Goal: Complete application form

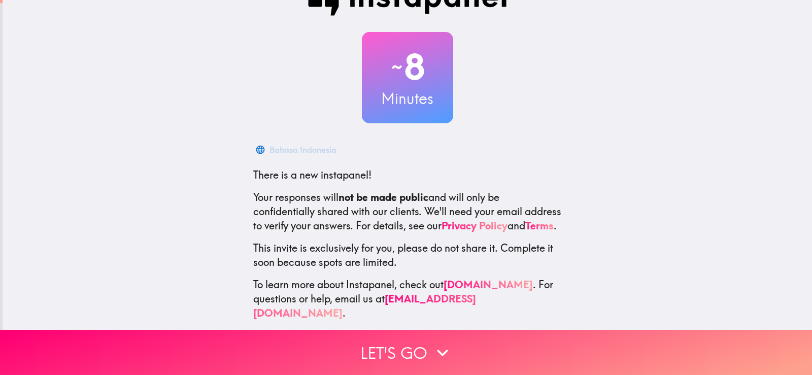
scroll to position [47, 0]
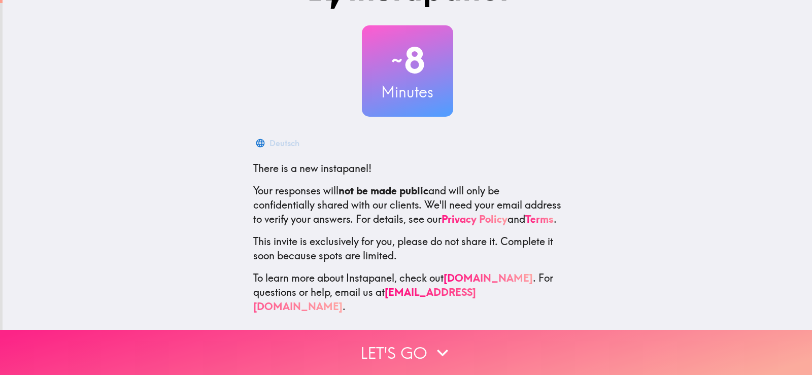
click at [421, 336] on button "Let's go" at bounding box center [406, 352] width 812 height 45
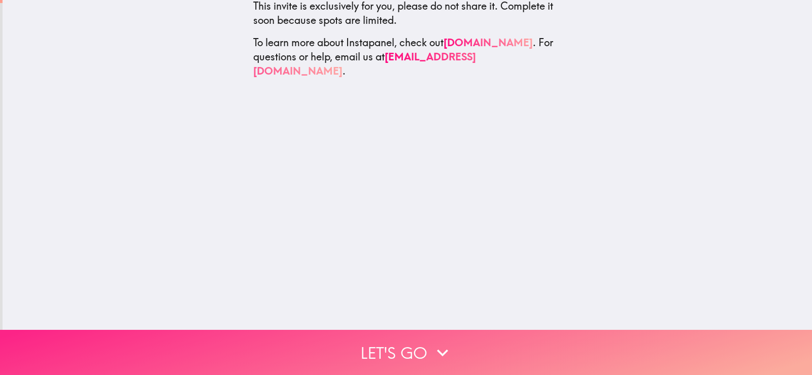
scroll to position [0, 0]
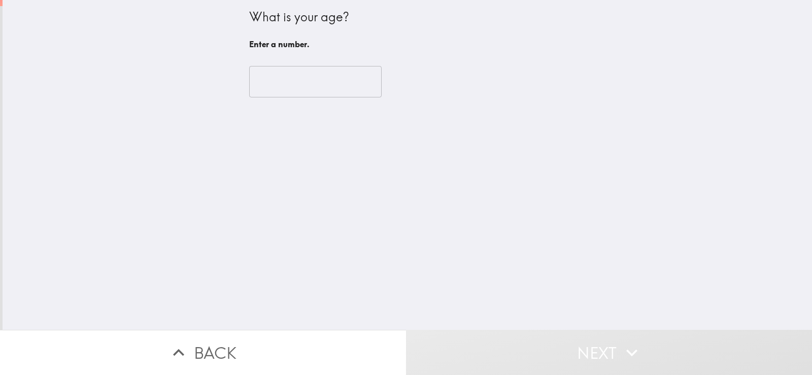
click at [305, 88] on input "number" at bounding box center [315, 81] width 132 height 31
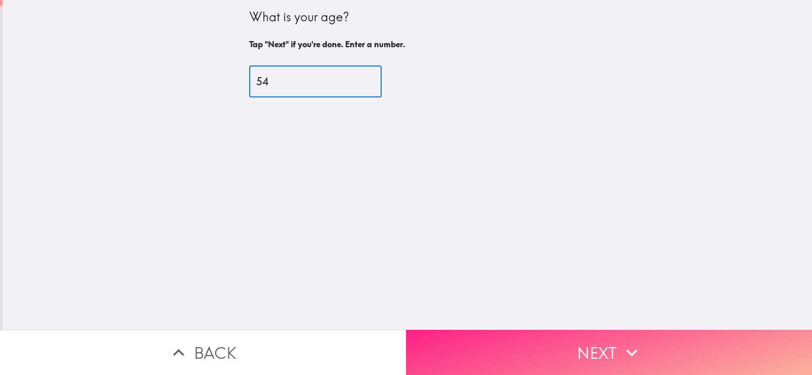
type input "54"
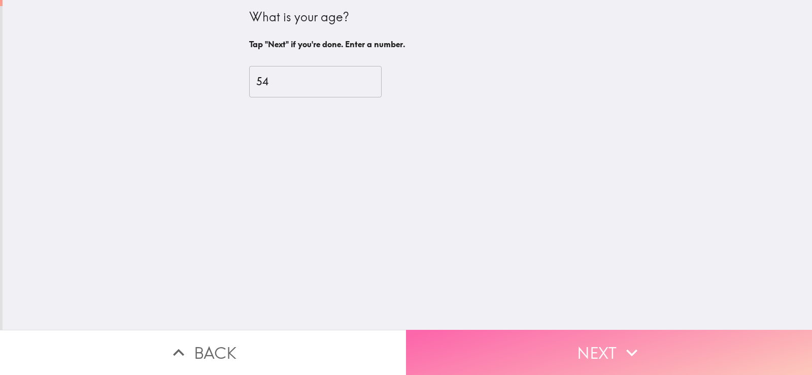
click at [521, 330] on button "Next" at bounding box center [609, 352] width 406 height 45
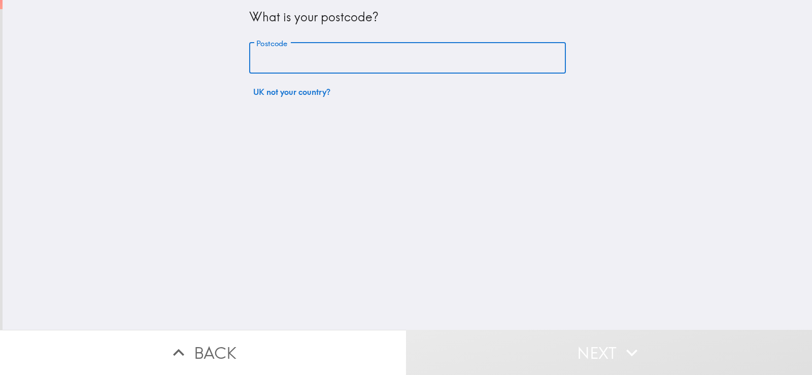
click at [391, 60] on input "Postcode" at bounding box center [407, 58] width 317 height 31
type input "DD11 4TD"
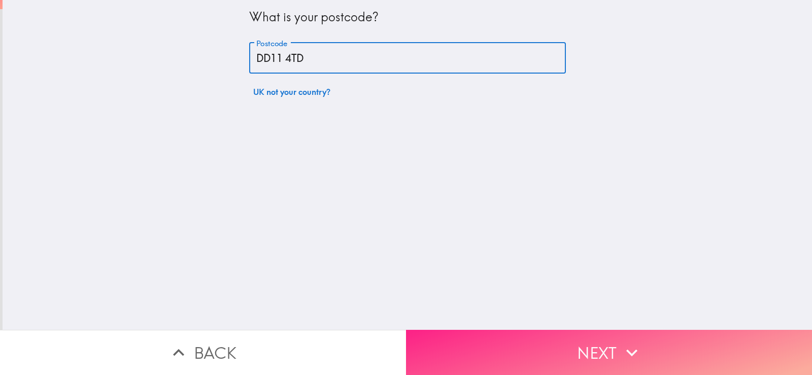
click at [537, 346] on button "Next" at bounding box center [609, 352] width 406 height 45
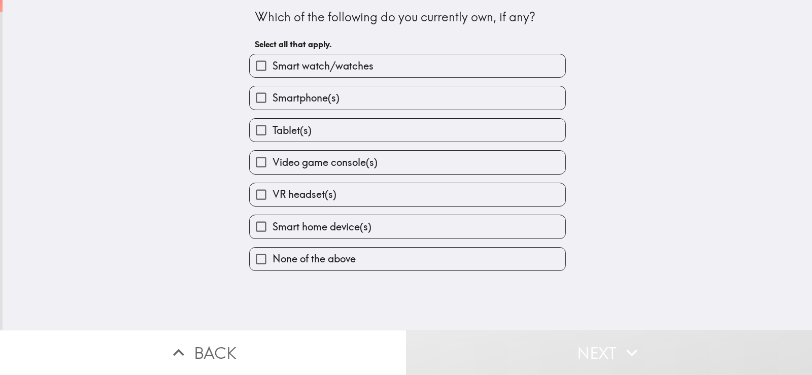
click at [334, 92] on label "Smartphone(s)" at bounding box center [408, 97] width 316 height 23
click at [273, 92] on input "Smartphone(s)" at bounding box center [261, 97] width 23 height 23
checkbox input "true"
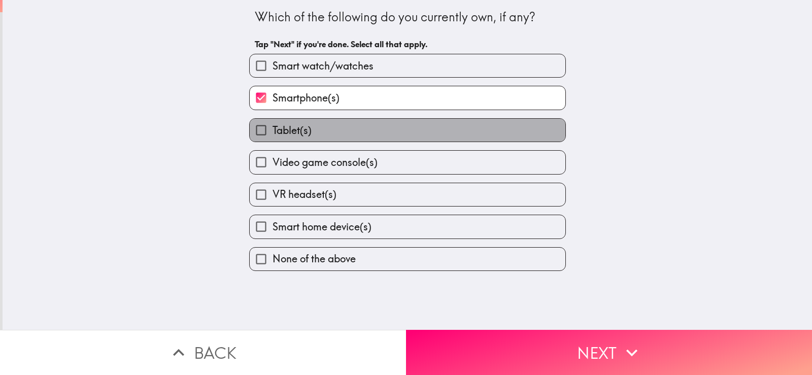
click at [324, 135] on label "Tablet(s)" at bounding box center [408, 130] width 316 height 23
click at [273, 135] on input "Tablet(s)" at bounding box center [261, 130] width 23 height 23
checkbox input "true"
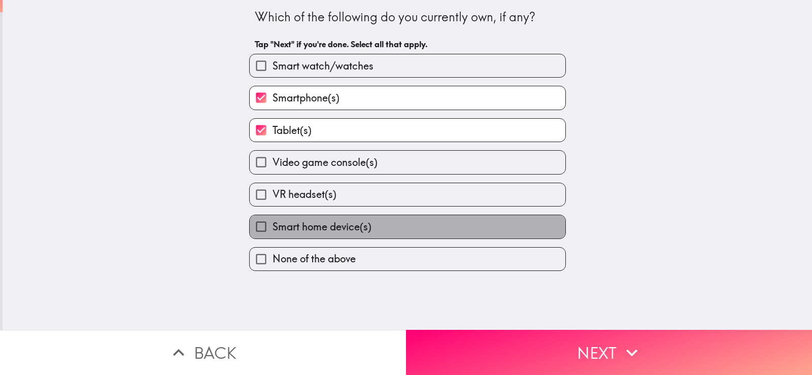
click at [359, 225] on span "Smart home device(s)" at bounding box center [322, 227] width 99 height 14
click at [273, 225] on input "Smart home device(s)" at bounding box center [261, 226] width 23 height 23
checkbox input "true"
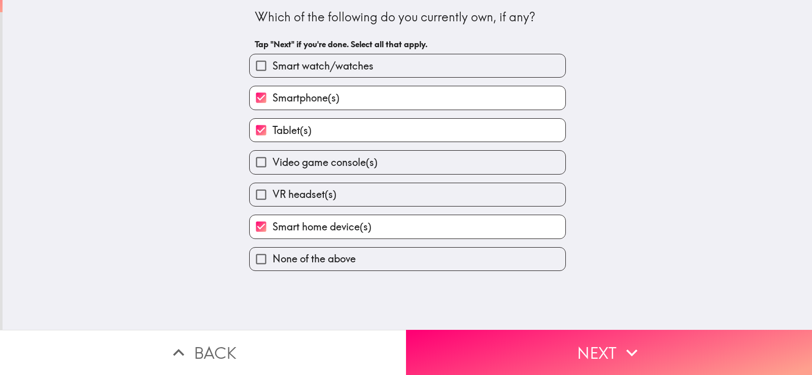
click at [335, 66] on span "Smart watch/watches" at bounding box center [323, 66] width 101 height 14
click at [273, 66] on input "Smart watch/watches" at bounding box center [261, 65] width 23 height 23
checkbox input "true"
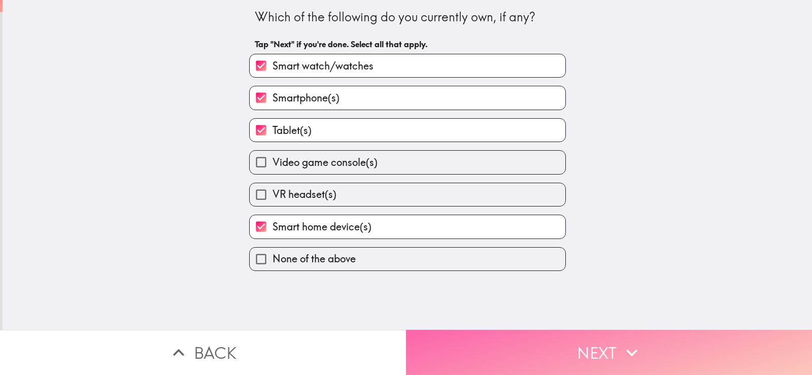
click at [512, 350] on button "Next" at bounding box center [609, 352] width 406 height 45
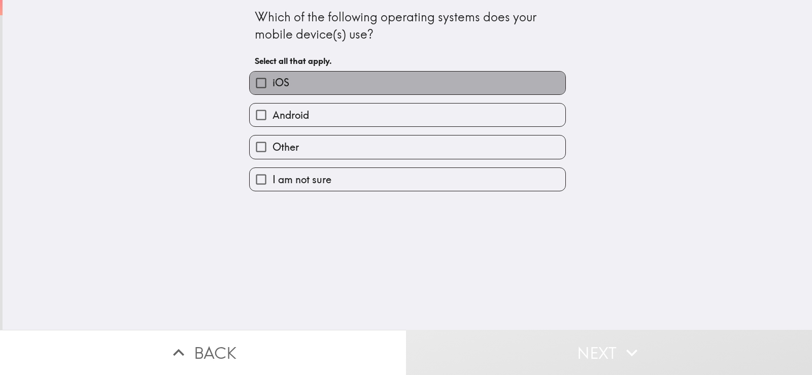
click at [330, 79] on label "iOS" at bounding box center [408, 83] width 316 height 23
click at [273, 79] on input "iOS" at bounding box center [261, 83] width 23 height 23
checkbox input "true"
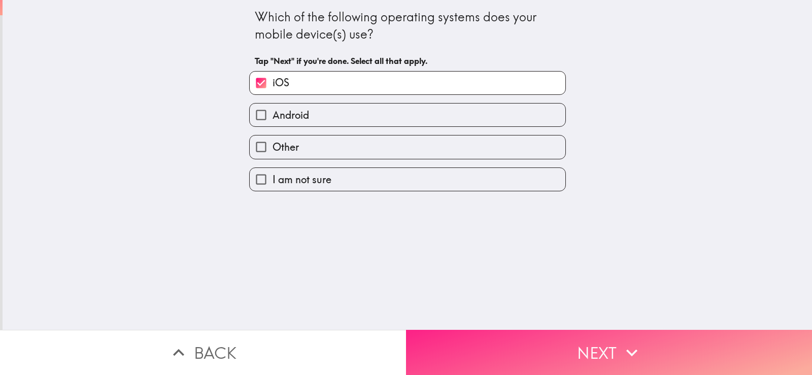
click at [556, 336] on button "Next" at bounding box center [609, 352] width 406 height 45
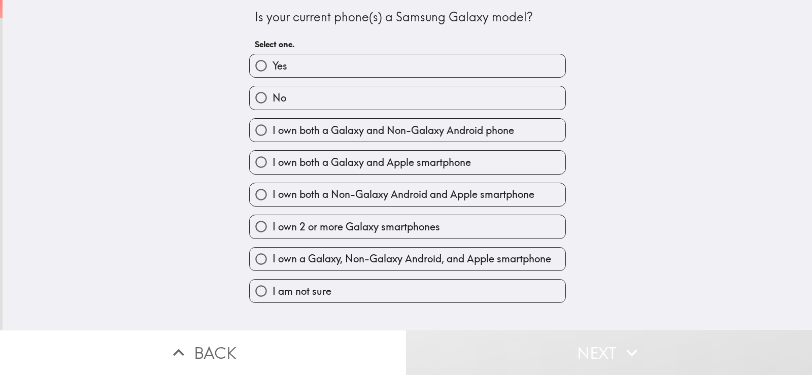
click at [349, 89] on label "No" at bounding box center [408, 97] width 316 height 23
click at [273, 89] on input "No" at bounding box center [261, 97] width 23 height 23
radio input "true"
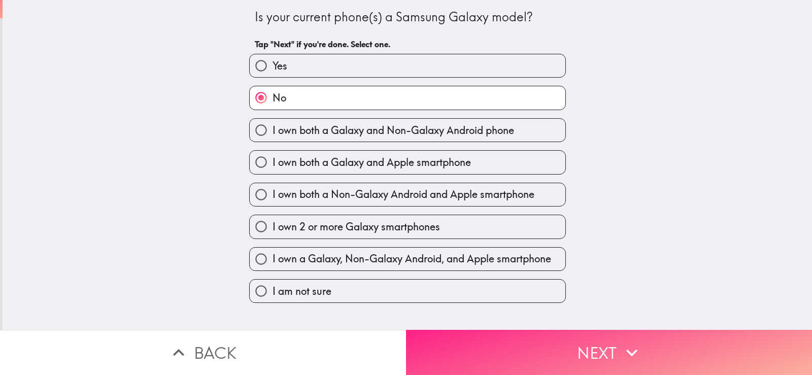
click at [561, 348] on button "Next" at bounding box center [609, 352] width 406 height 45
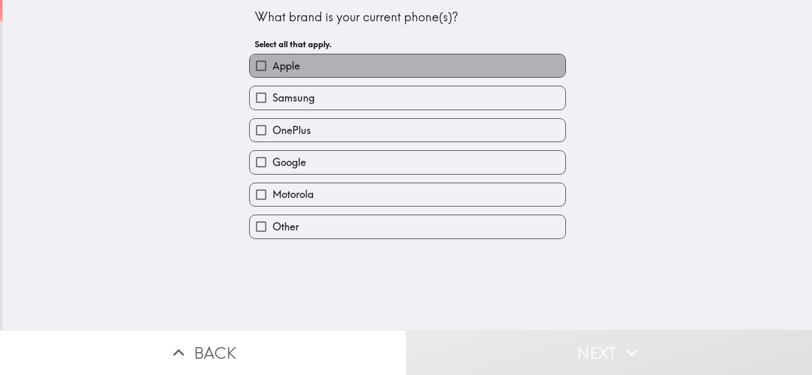
click at [321, 73] on label "Apple" at bounding box center [408, 65] width 316 height 23
click at [273, 73] on input "Apple" at bounding box center [261, 65] width 23 height 23
checkbox input "true"
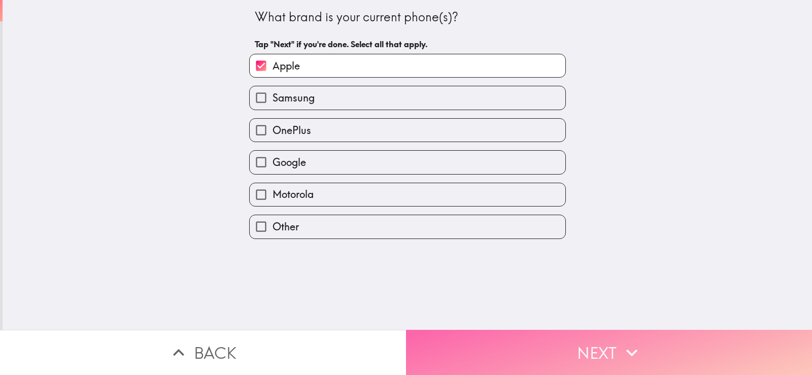
click at [519, 343] on button "Next" at bounding box center [609, 352] width 406 height 45
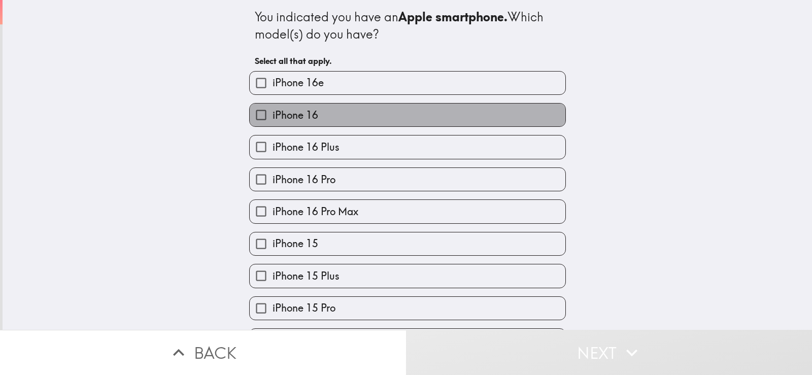
click at [360, 120] on label "iPhone 16" at bounding box center [408, 115] width 316 height 23
click at [273, 120] on input "iPhone 16" at bounding box center [261, 115] width 23 height 23
checkbox input "true"
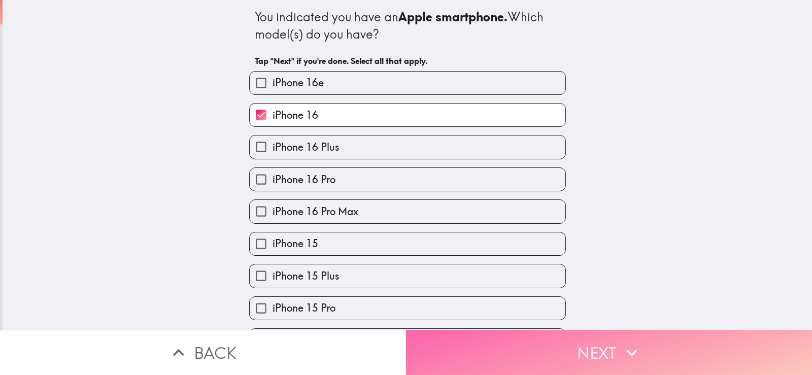
click at [506, 351] on button "Next" at bounding box center [609, 352] width 406 height 45
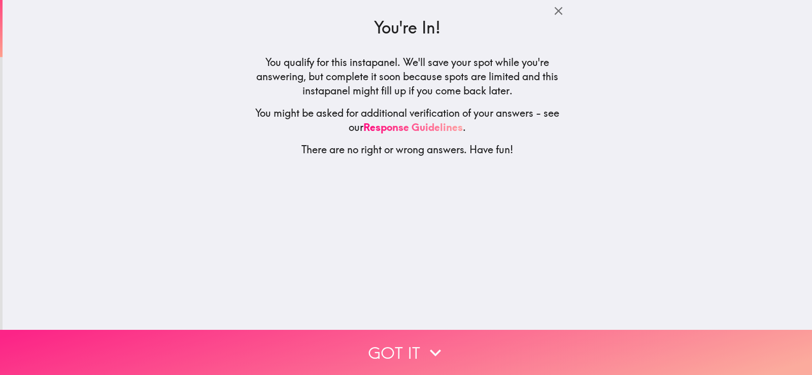
click at [504, 339] on button "Got it" at bounding box center [406, 352] width 812 height 45
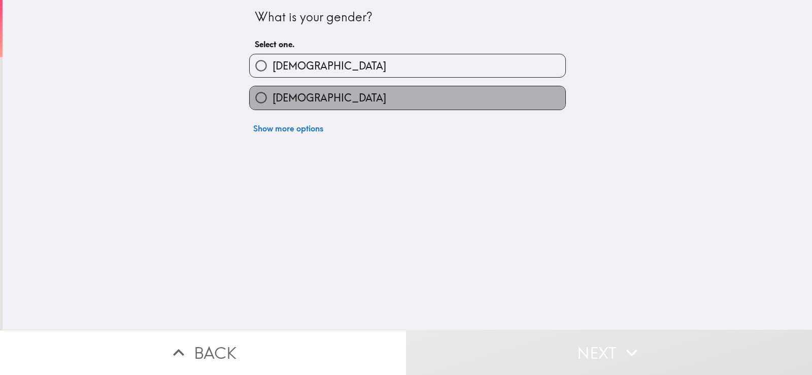
click at [289, 94] on span "[DEMOGRAPHIC_DATA]" at bounding box center [330, 98] width 114 height 14
click at [273, 94] on input "[DEMOGRAPHIC_DATA]" at bounding box center [261, 97] width 23 height 23
radio input "true"
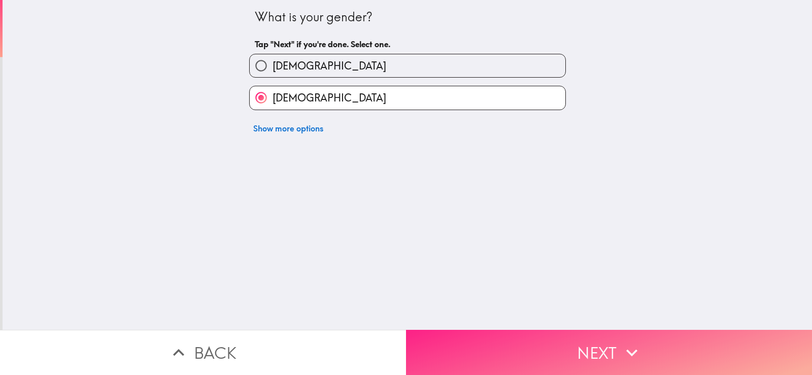
click at [489, 343] on button "Next" at bounding box center [609, 352] width 406 height 45
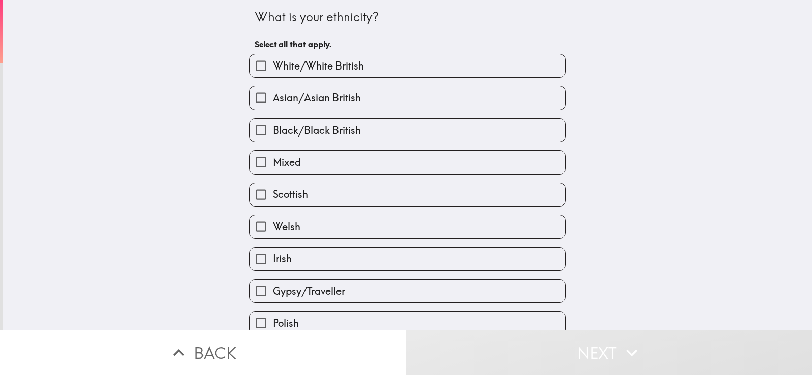
click at [332, 50] on div "White/White British" at bounding box center [403, 62] width 325 height 32
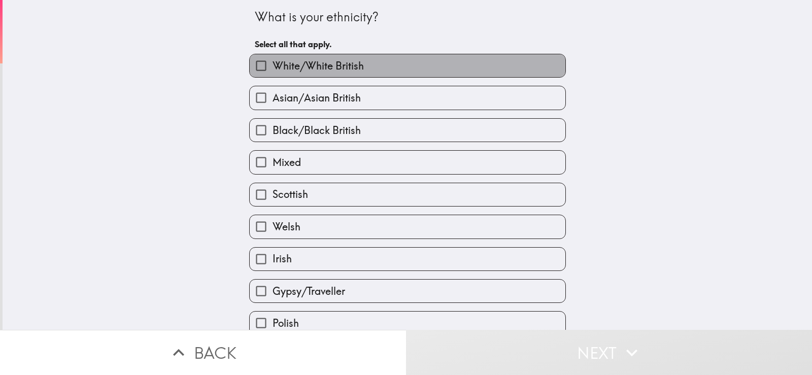
click at [332, 59] on span "White/White British" at bounding box center [318, 66] width 91 height 14
click at [273, 59] on input "White/White British" at bounding box center [261, 65] width 23 height 23
checkbox input "true"
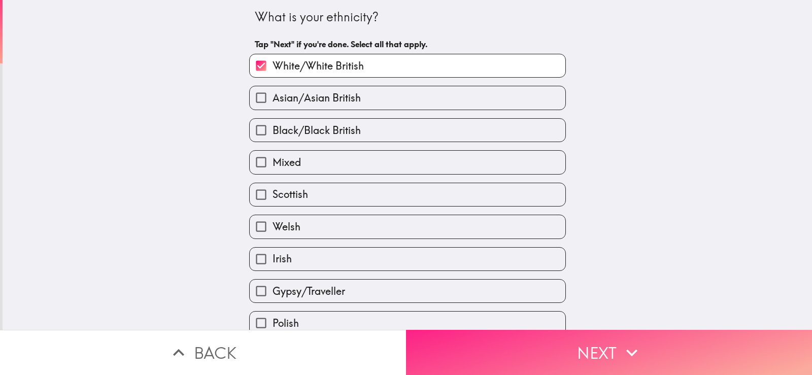
click at [503, 351] on button "Next" at bounding box center [609, 352] width 406 height 45
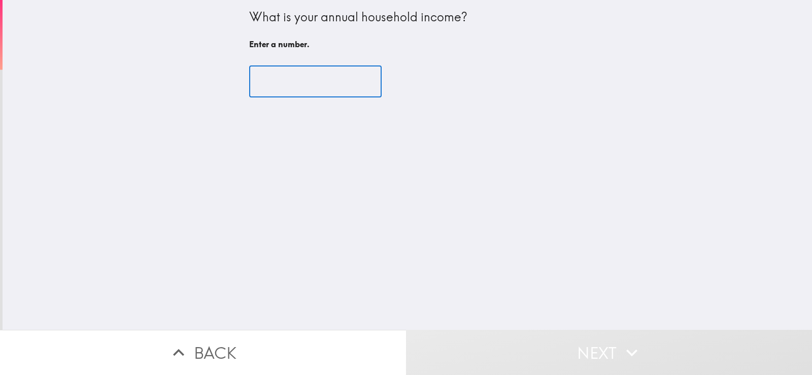
click at [314, 88] on input "number" at bounding box center [315, 81] width 132 height 31
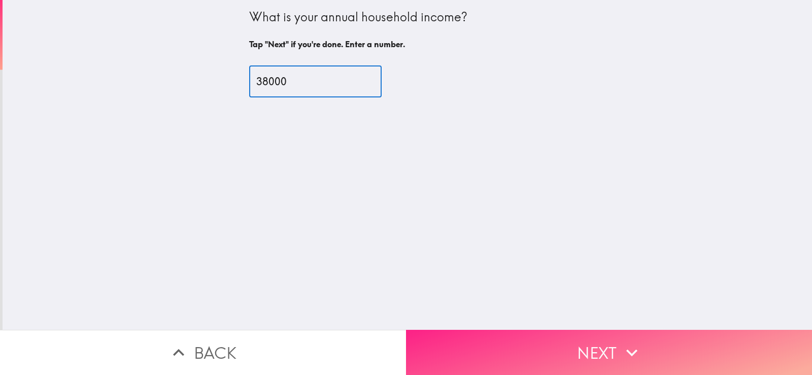
type input "38000"
click at [534, 343] on button "Next" at bounding box center [609, 352] width 406 height 45
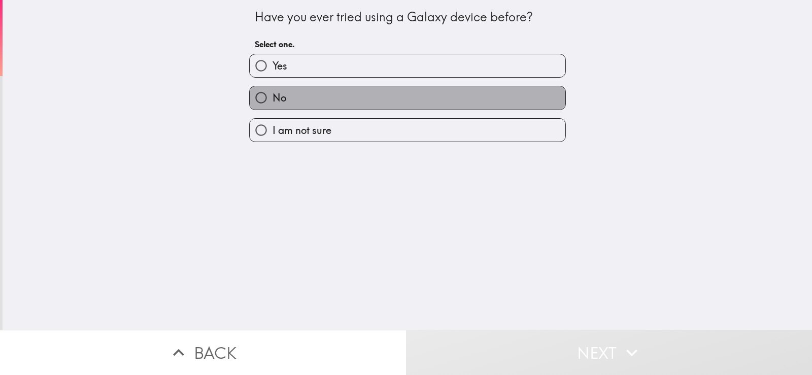
click at [309, 92] on label "No" at bounding box center [408, 97] width 316 height 23
click at [273, 92] on input "No" at bounding box center [261, 97] width 23 height 23
radio input "true"
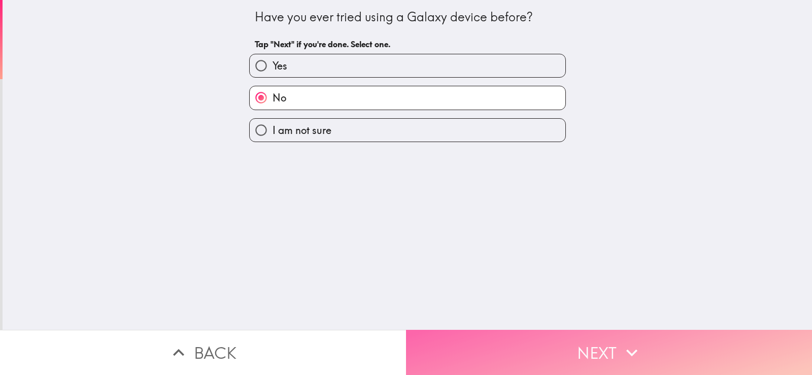
click at [449, 349] on button "Next" at bounding box center [609, 352] width 406 height 45
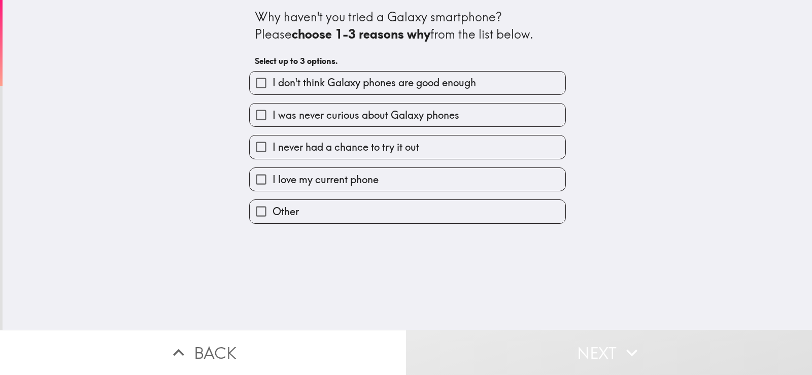
click at [351, 178] on span "I love my current phone" at bounding box center [326, 180] width 106 height 14
click at [273, 178] on input "I love my current phone" at bounding box center [261, 179] width 23 height 23
checkbox input "true"
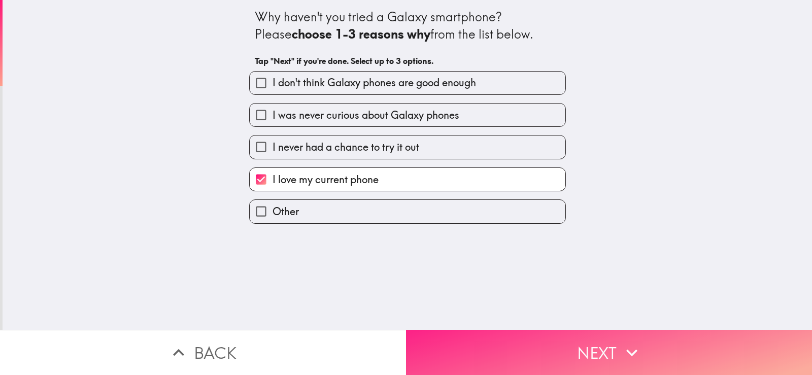
click at [490, 347] on button "Next" at bounding box center [609, 352] width 406 height 45
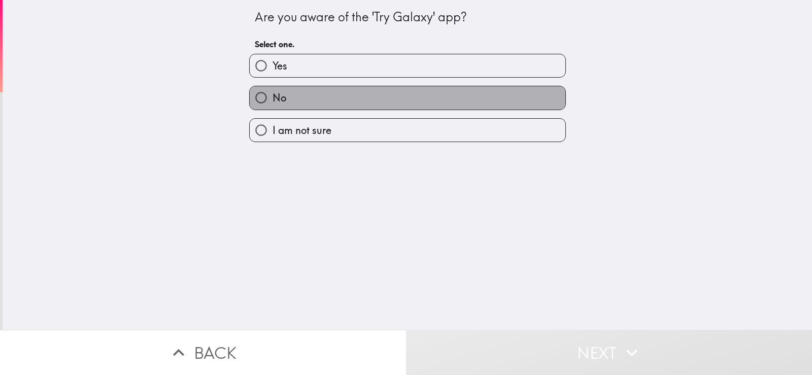
click at [336, 91] on label "No" at bounding box center [408, 97] width 316 height 23
click at [273, 91] on input "No" at bounding box center [261, 97] width 23 height 23
radio input "true"
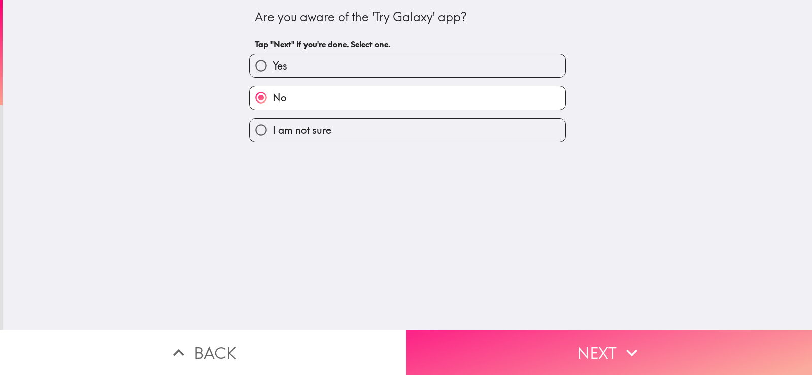
click at [533, 338] on button "Next" at bounding box center [609, 352] width 406 height 45
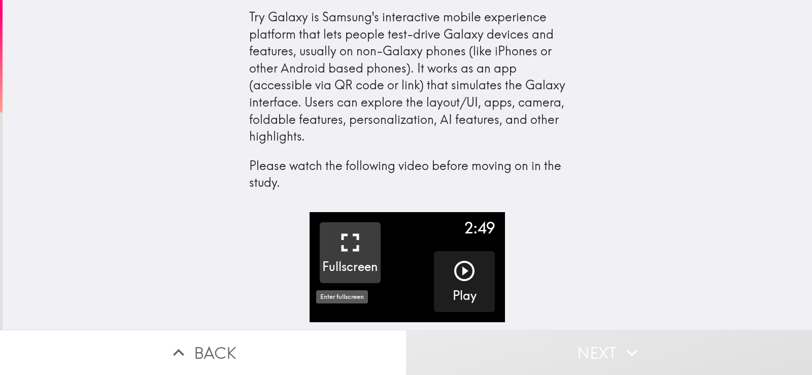
click at [353, 261] on h5 "Fullscreen" at bounding box center [349, 266] width 55 height 17
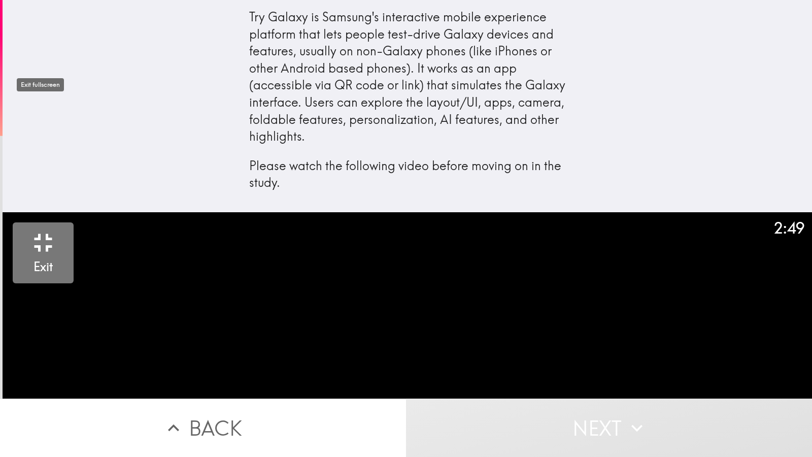
click at [36, 233] on icon "button" at bounding box center [44, 242] width 18 height 18
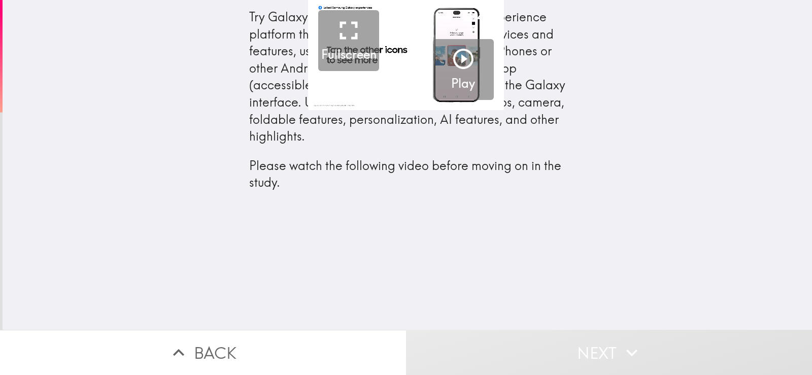
click at [465, 71] on icon "button" at bounding box center [463, 59] width 24 height 24
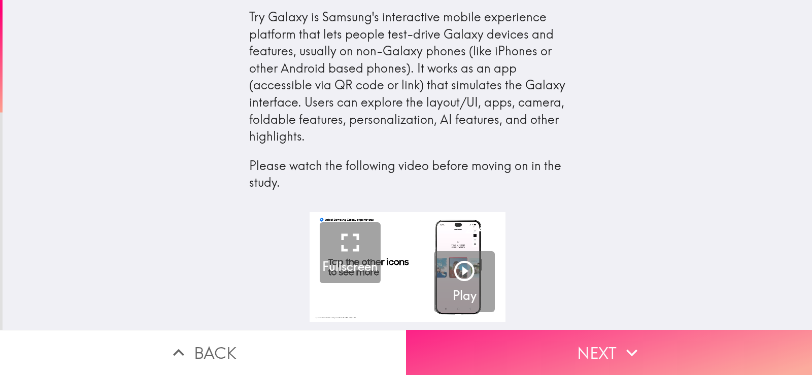
click at [562, 336] on button "Next" at bounding box center [609, 352] width 406 height 45
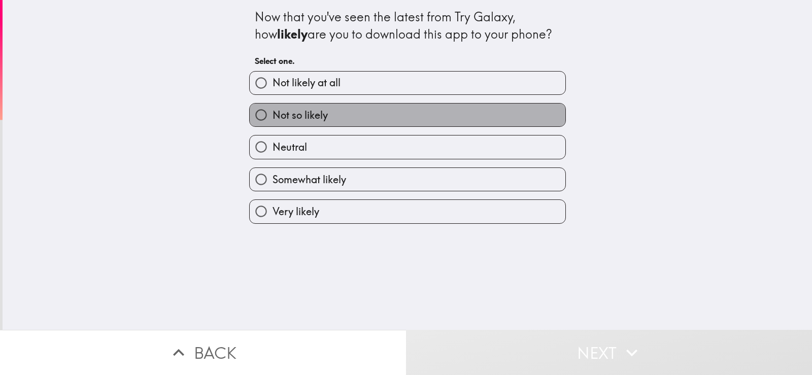
click at [322, 115] on label "Not so likely" at bounding box center [408, 115] width 316 height 23
click at [273, 115] on input "Not so likely" at bounding box center [261, 115] width 23 height 23
radio input "true"
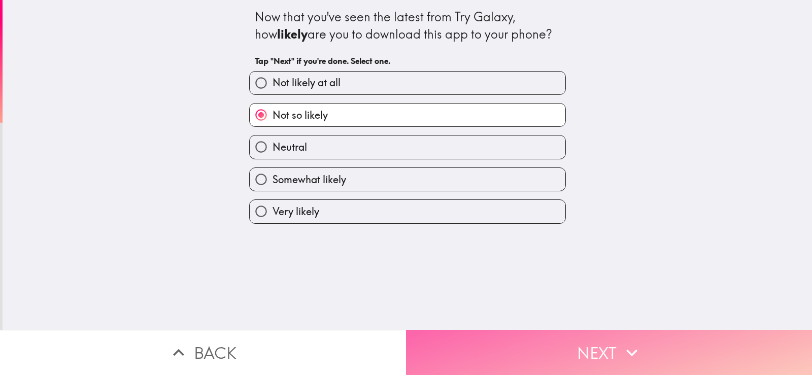
click at [549, 356] on button "Next" at bounding box center [609, 352] width 406 height 45
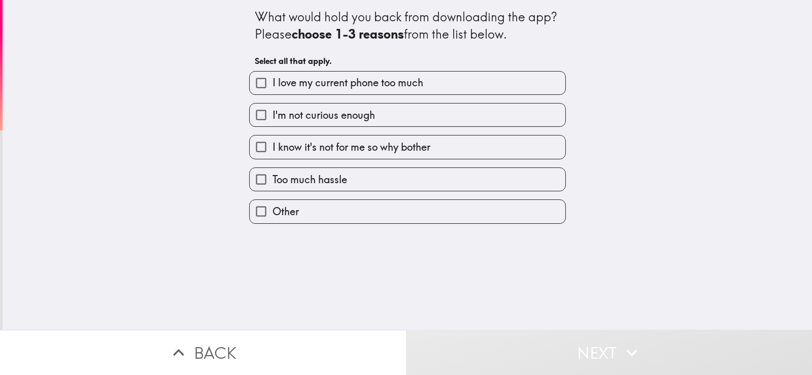
click at [351, 116] on span "I'm not curious enough" at bounding box center [324, 115] width 103 height 14
click at [273, 116] on input "I'm not curious enough" at bounding box center [261, 115] width 23 height 23
checkbox input "true"
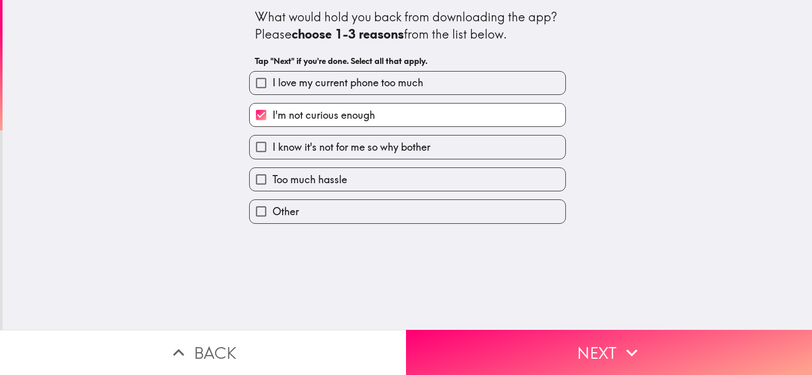
click at [375, 88] on span "I love my current phone too much" at bounding box center [348, 83] width 151 height 14
click at [273, 88] on input "I love my current phone too much" at bounding box center [261, 83] width 23 height 23
checkbox input "true"
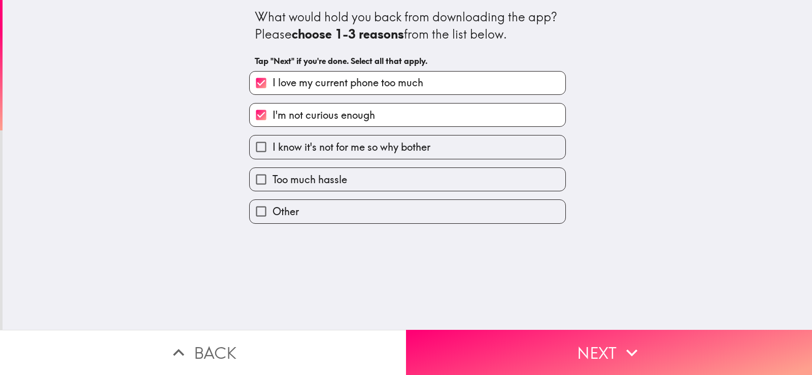
click at [401, 135] on div "I know it's not for me so why bother" at bounding box center [403, 143] width 325 height 32
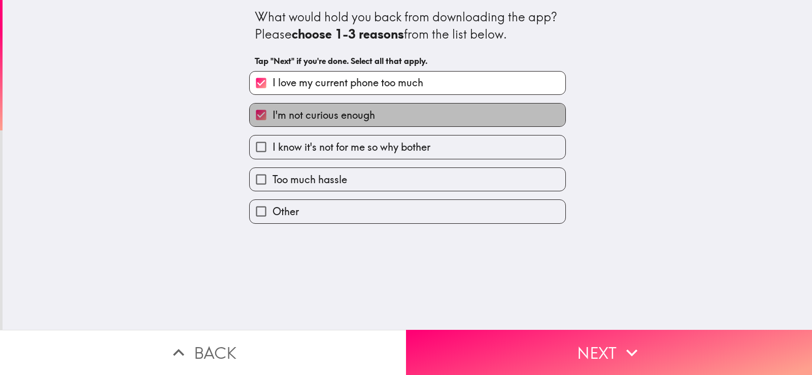
click at [403, 119] on label "I'm not curious enough" at bounding box center [408, 115] width 316 height 23
click at [273, 119] on input "I'm not curious enough" at bounding box center [261, 115] width 23 height 23
checkbox input "false"
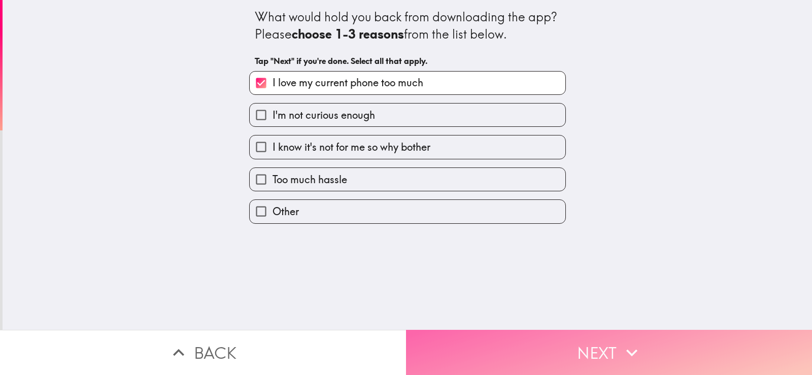
click at [503, 331] on button "Next" at bounding box center [609, 352] width 406 height 45
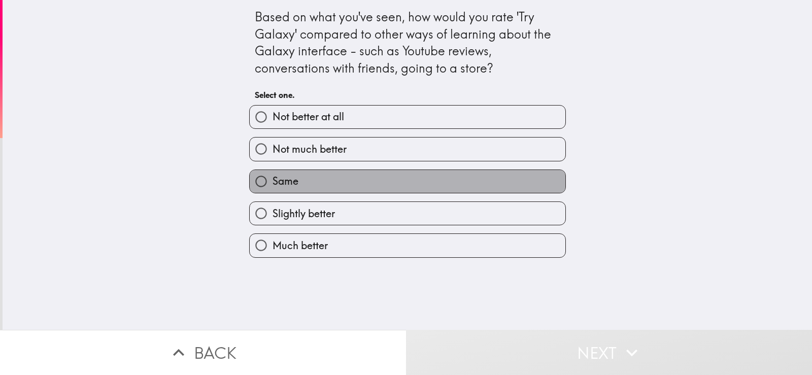
click at [310, 172] on label "Same" at bounding box center [408, 181] width 316 height 23
click at [273, 172] on input "Same" at bounding box center [261, 181] width 23 height 23
radio input "true"
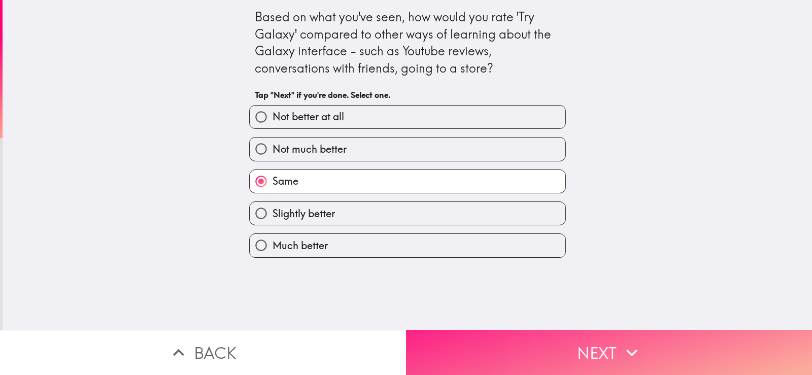
click at [533, 352] on button "Next" at bounding box center [609, 352] width 406 height 45
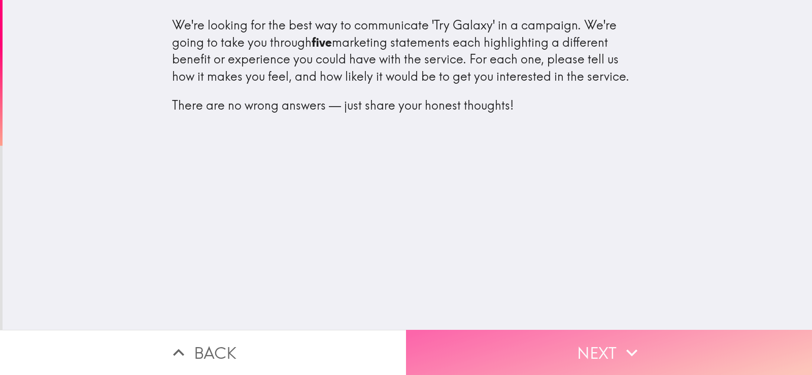
click at [532, 351] on button "Next" at bounding box center [609, 352] width 406 height 45
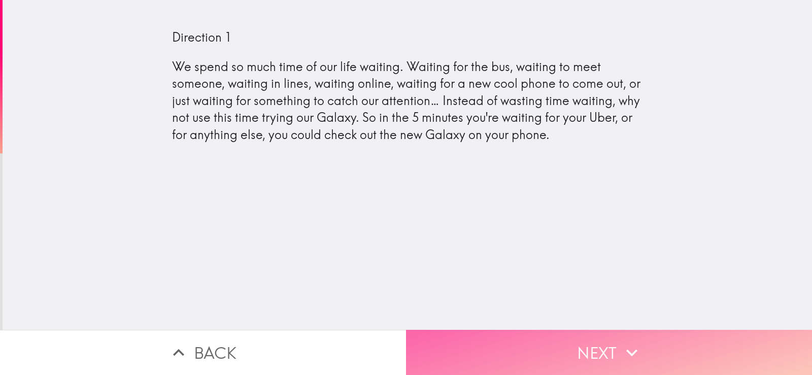
click at [529, 347] on button "Next" at bounding box center [609, 352] width 406 height 45
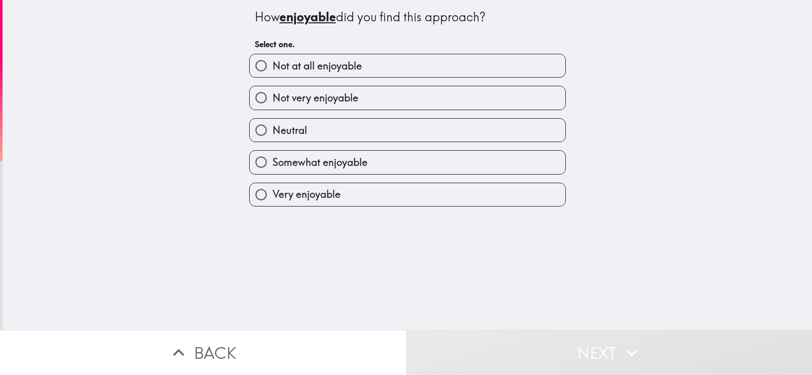
click at [335, 156] on span "Somewhat enjoyable" at bounding box center [320, 162] width 95 height 14
click at [273, 156] on input "Somewhat enjoyable" at bounding box center [261, 162] width 23 height 23
radio input "true"
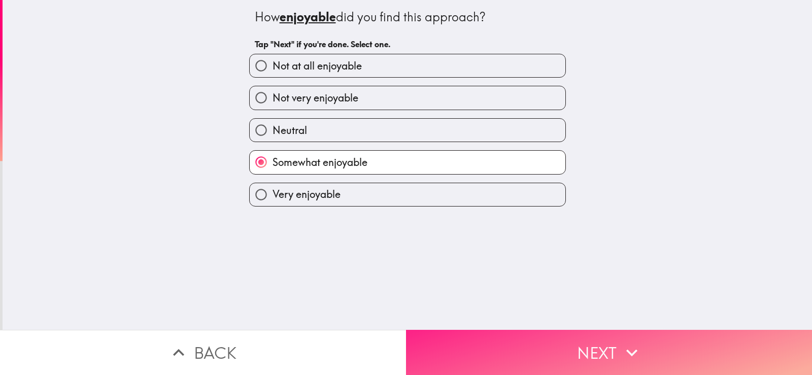
click at [554, 341] on button "Next" at bounding box center [609, 352] width 406 height 45
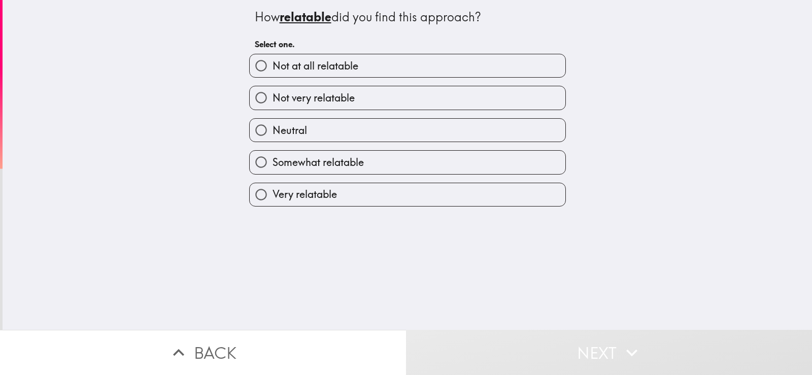
click at [352, 161] on span "Somewhat relatable" at bounding box center [318, 162] width 91 height 14
click at [273, 161] on input "Somewhat relatable" at bounding box center [261, 162] width 23 height 23
radio input "true"
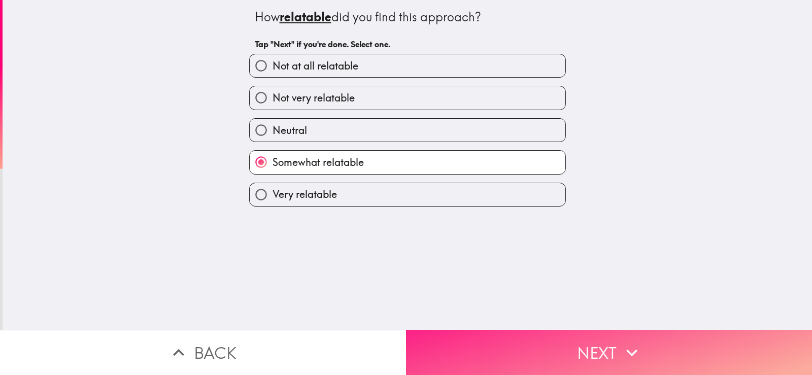
click at [535, 333] on button "Next" at bounding box center [609, 352] width 406 height 45
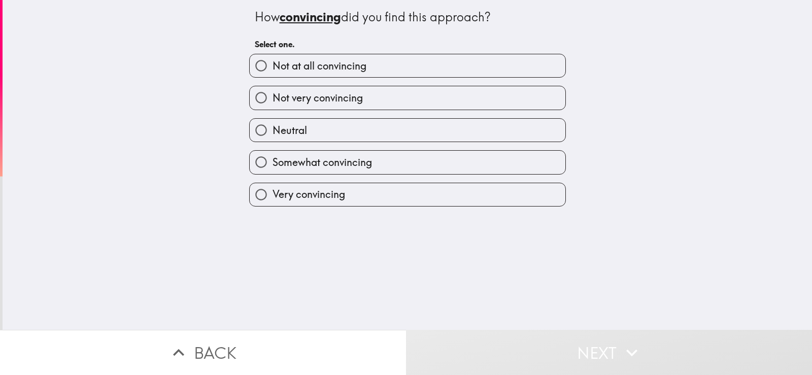
click at [367, 152] on div "Somewhat convincing" at bounding box center [403, 158] width 325 height 32
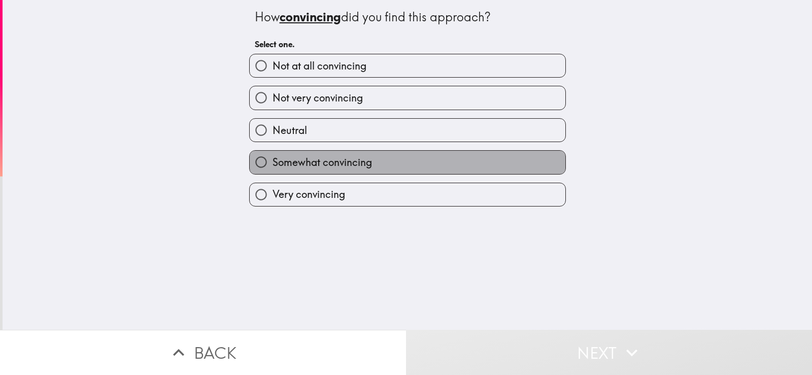
click at [371, 174] on label "Somewhat convincing" at bounding box center [408, 162] width 316 height 23
click at [273, 174] on input "Somewhat convincing" at bounding box center [261, 162] width 23 height 23
radio input "true"
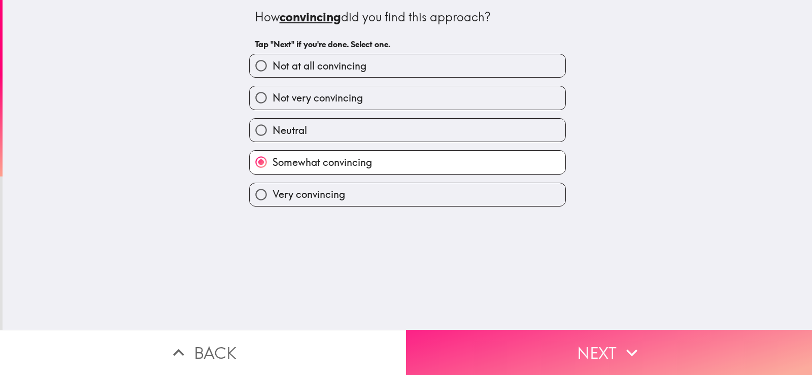
click at [547, 341] on button "Next" at bounding box center [609, 352] width 406 height 45
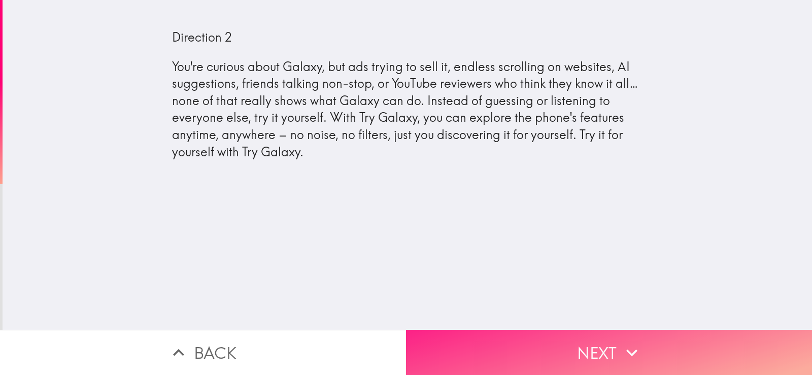
click at [508, 346] on button "Next" at bounding box center [609, 352] width 406 height 45
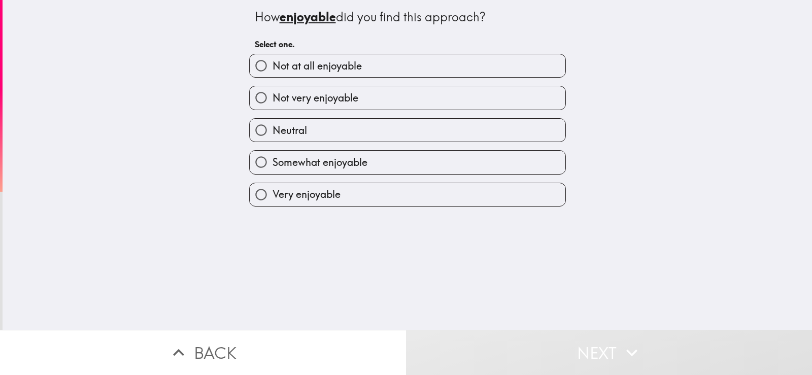
click at [393, 153] on label "Somewhat enjoyable" at bounding box center [408, 162] width 316 height 23
click at [273, 153] on input "Somewhat enjoyable" at bounding box center [261, 162] width 23 height 23
radio input "true"
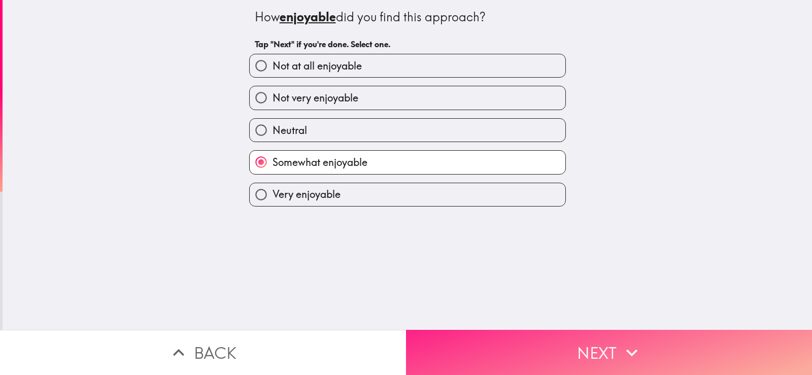
click at [512, 330] on button "Next" at bounding box center [609, 352] width 406 height 45
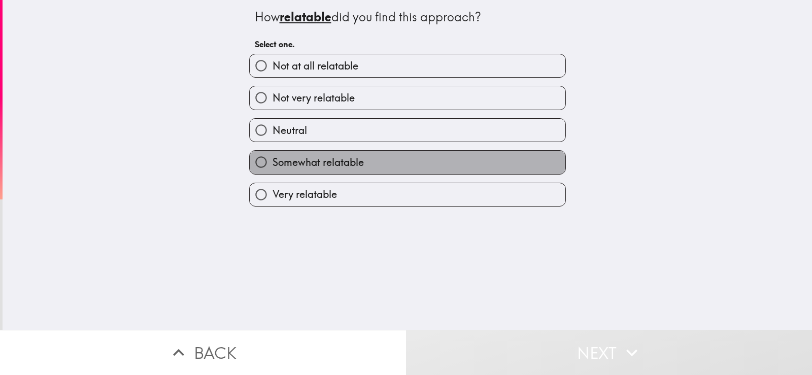
click at [415, 157] on label "Somewhat relatable" at bounding box center [408, 162] width 316 height 23
click at [273, 157] on input "Somewhat relatable" at bounding box center [261, 162] width 23 height 23
radio input "true"
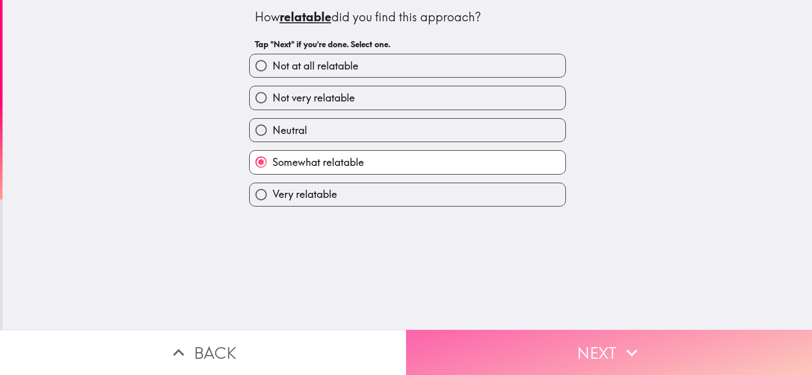
click at [555, 342] on button "Next" at bounding box center [609, 352] width 406 height 45
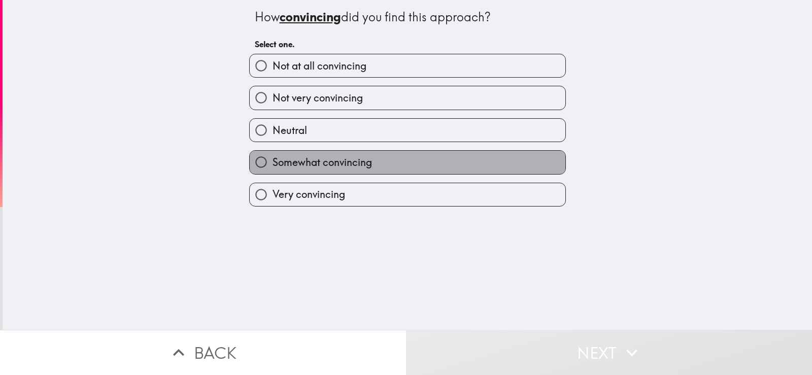
click at [430, 160] on label "Somewhat convincing" at bounding box center [408, 162] width 316 height 23
click at [273, 160] on input "Somewhat convincing" at bounding box center [261, 162] width 23 height 23
radio input "true"
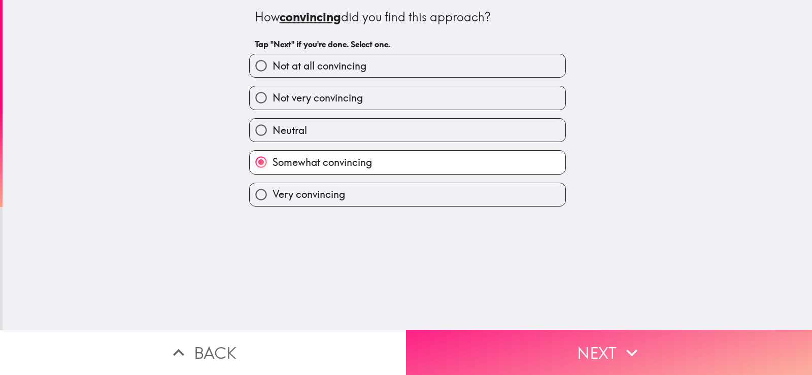
click at [516, 359] on button "Next" at bounding box center [609, 352] width 406 height 45
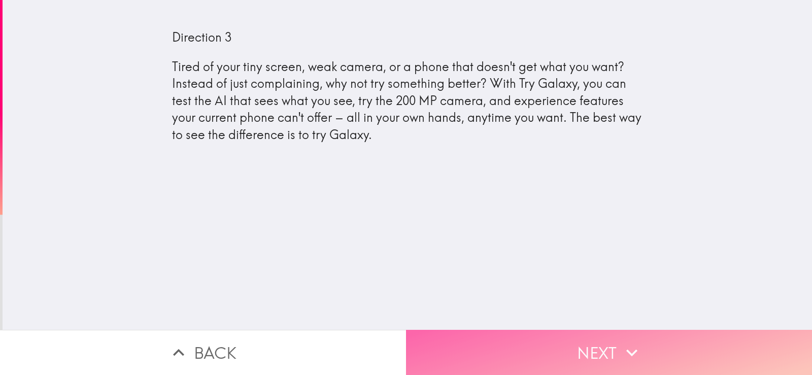
click at [506, 331] on button "Next" at bounding box center [609, 352] width 406 height 45
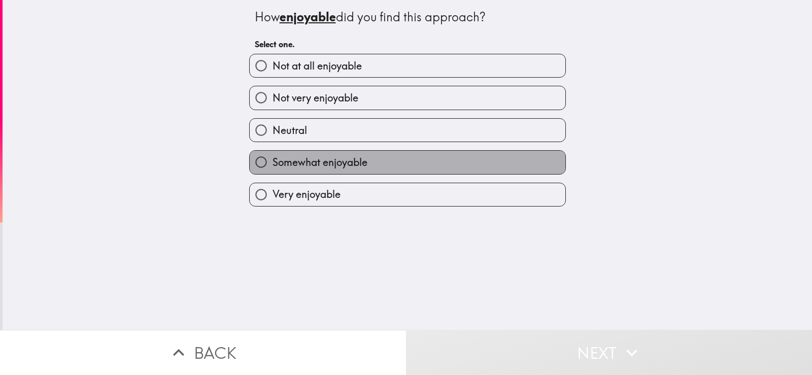
click at [424, 163] on label "Somewhat enjoyable" at bounding box center [408, 162] width 316 height 23
click at [273, 163] on input "Somewhat enjoyable" at bounding box center [261, 162] width 23 height 23
radio input "true"
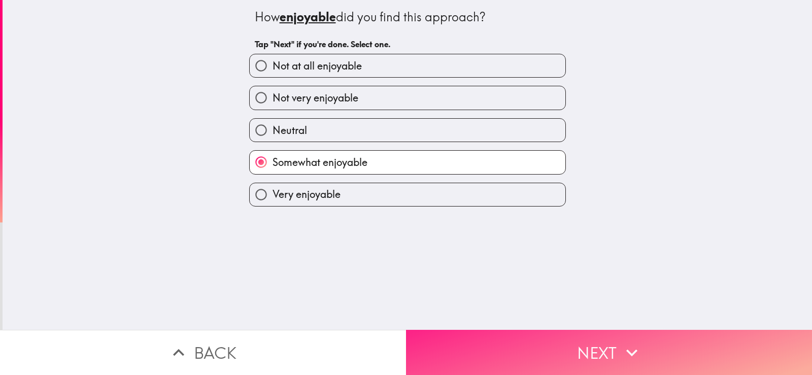
click at [502, 342] on button "Next" at bounding box center [609, 352] width 406 height 45
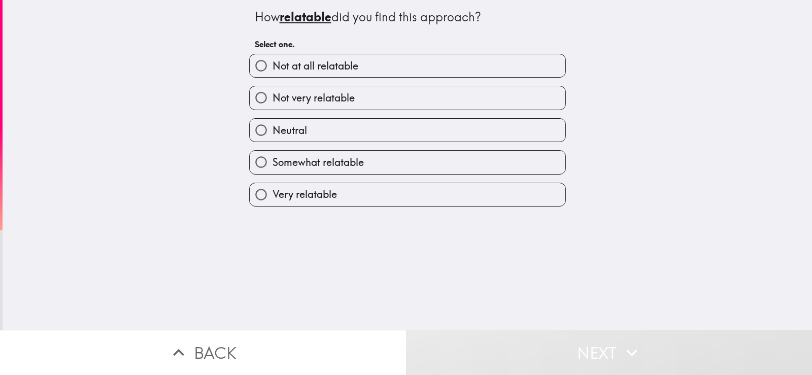
click at [390, 156] on label "Somewhat relatable" at bounding box center [408, 162] width 316 height 23
click at [273, 156] on input "Somewhat relatable" at bounding box center [261, 162] width 23 height 23
radio input "true"
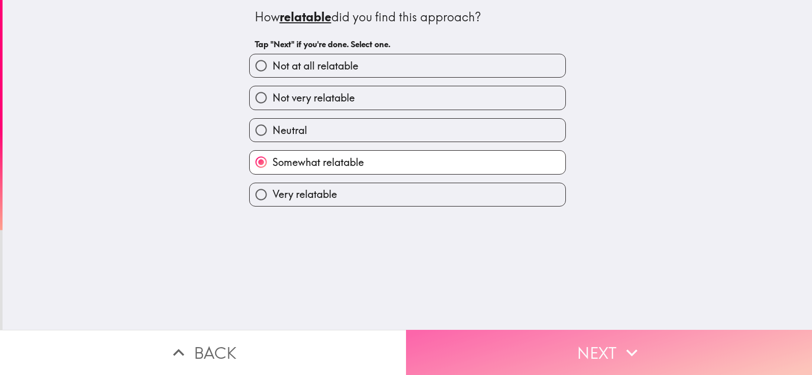
click at [514, 330] on button "Next" at bounding box center [609, 352] width 406 height 45
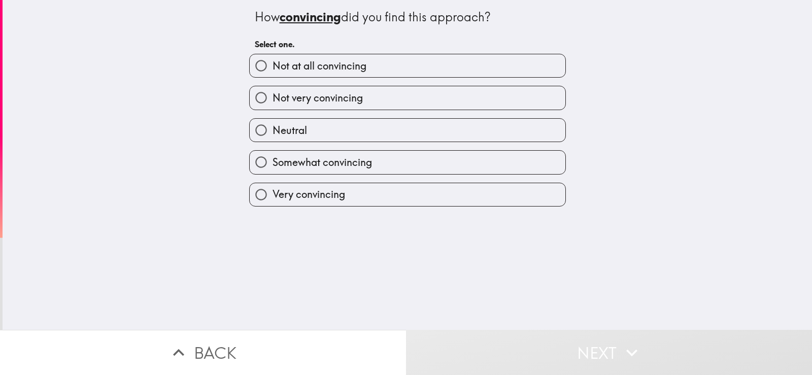
click at [405, 165] on label "Somewhat convincing" at bounding box center [408, 162] width 316 height 23
click at [273, 165] on input "Somewhat convincing" at bounding box center [261, 162] width 23 height 23
radio input "true"
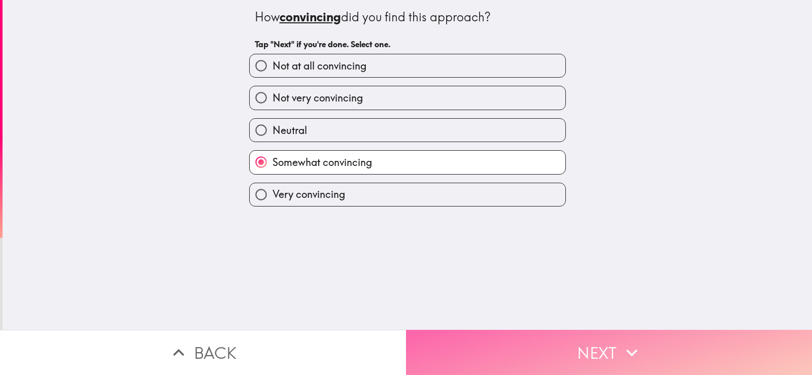
click at [514, 337] on button "Next" at bounding box center [609, 352] width 406 height 45
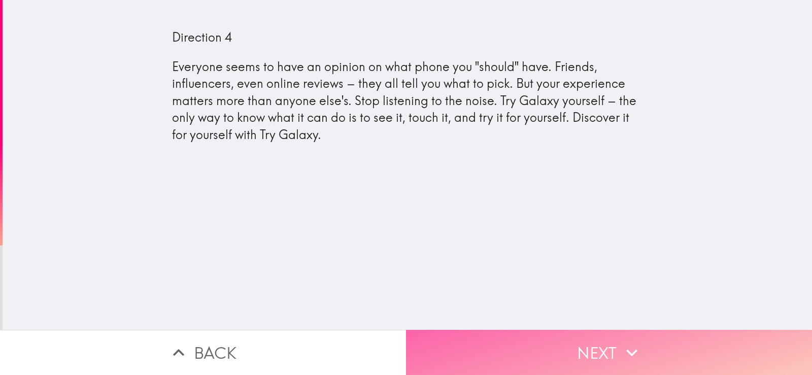
click at [528, 346] on button "Next" at bounding box center [609, 352] width 406 height 45
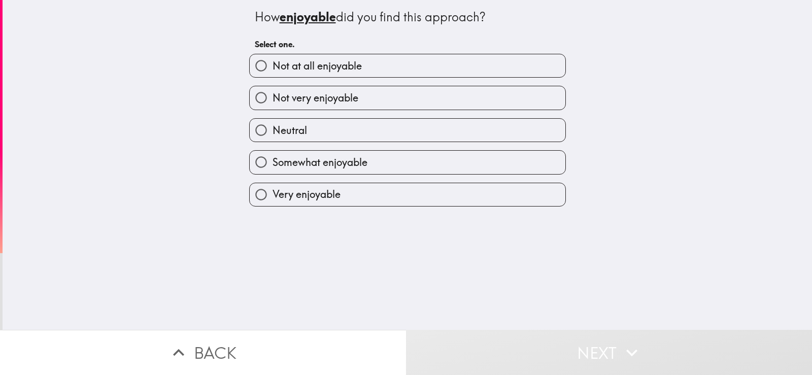
click at [422, 154] on label "Somewhat enjoyable" at bounding box center [408, 162] width 316 height 23
click at [273, 154] on input "Somewhat enjoyable" at bounding box center [261, 162] width 23 height 23
radio input "true"
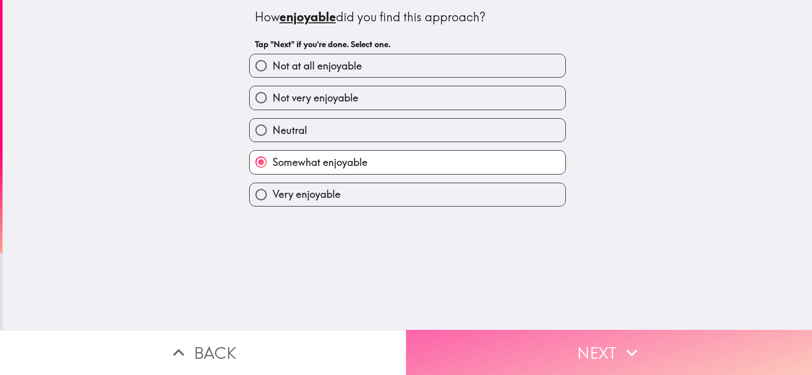
click at [485, 360] on button "Next" at bounding box center [609, 352] width 406 height 45
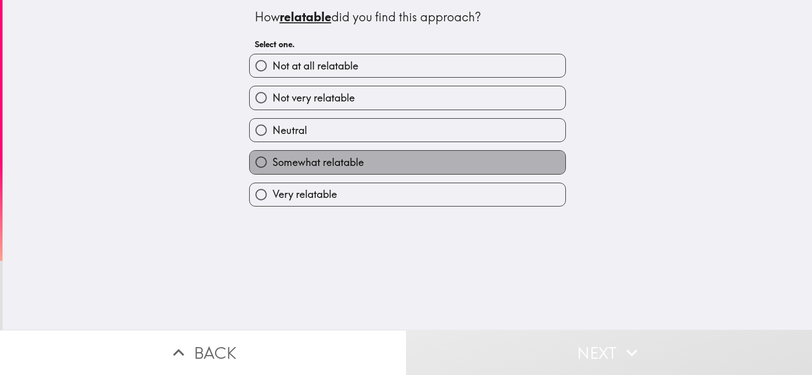
click at [380, 173] on label "Somewhat relatable" at bounding box center [408, 162] width 316 height 23
click at [273, 173] on input "Somewhat relatable" at bounding box center [261, 162] width 23 height 23
radio input "true"
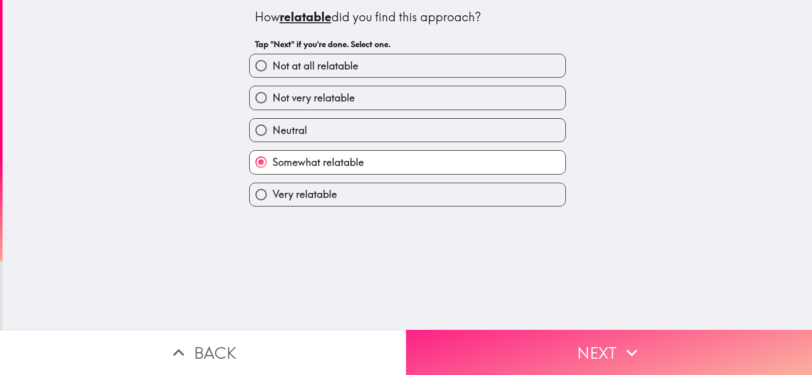
click at [479, 330] on button "Next" at bounding box center [609, 352] width 406 height 45
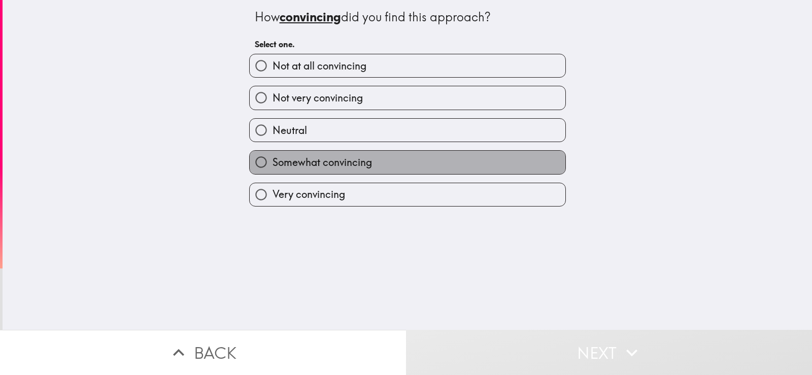
click at [396, 151] on label "Somewhat convincing" at bounding box center [408, 162] width 316 height 23
click at [273, 151] on input "Somewhat convincing" at bounding box center [261, 162] width 23 height 23
radio input "true"
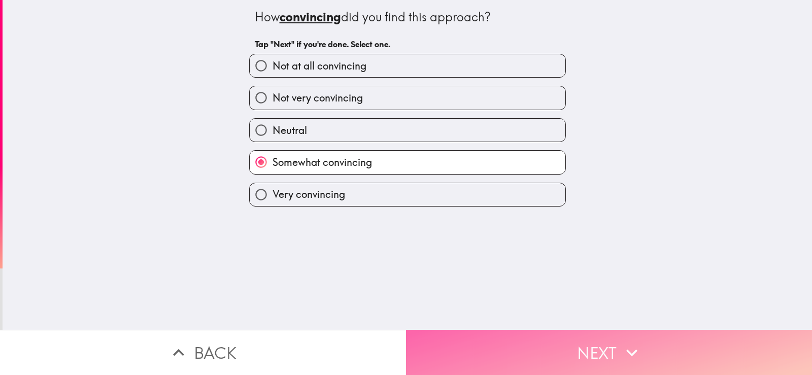
click at [516, 346] on button "Next" at bounding box center [609, 352] width 406 height 45
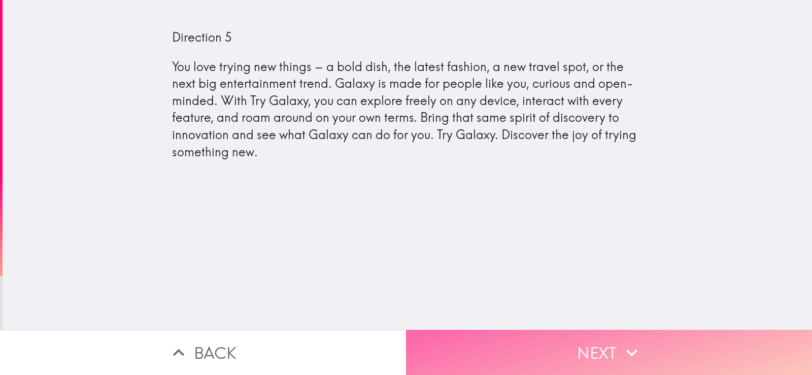
click at [467, 348] on button "Next" at bounding box center [609, 352] width 406 height 45
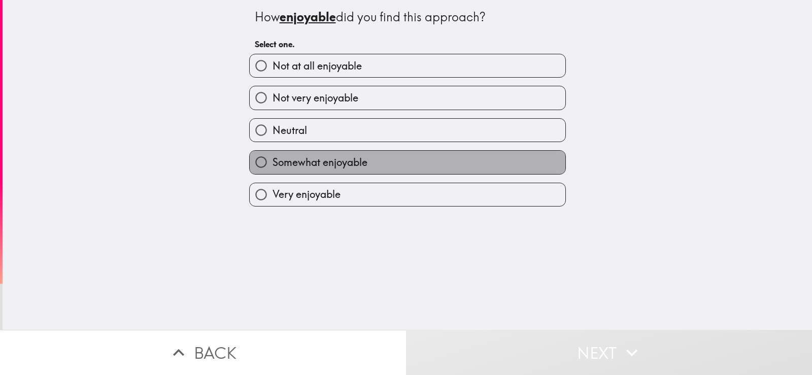
click at [386, 163] on label "Somewhat enjoyable" at bounding box center [408, 162] width 316 height 23
click at [273, 163] on input "Somewhat enjoyable" at bounding box center [261, 162] width 23 height 23
radio input "true"
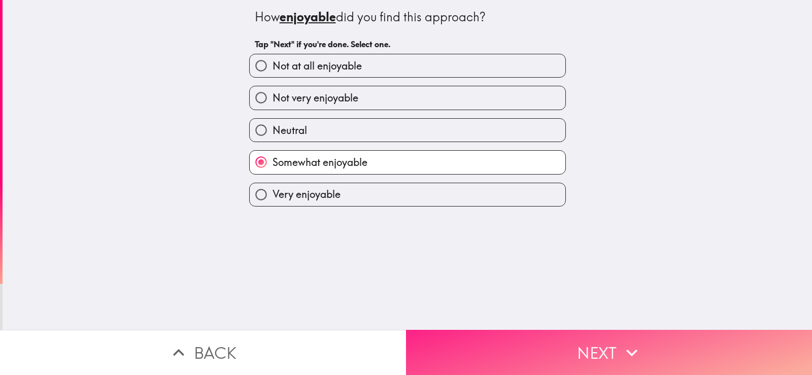
click at [469, 353] on button "Next" at bounding box center [609, 352] width 406 height 45
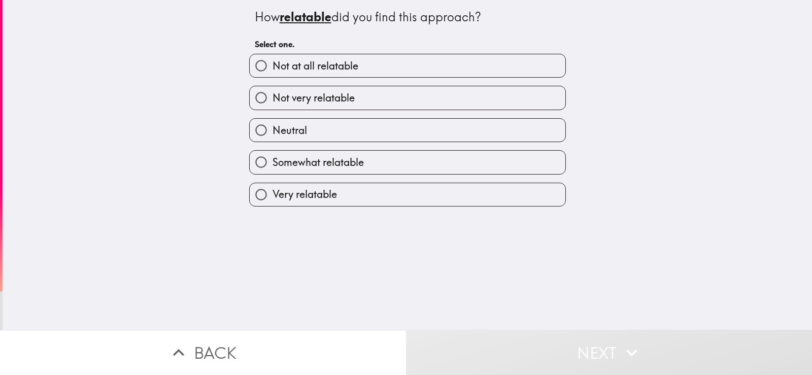
click at [391, 166] on label "Somewhat relatable" at bounding box center [408, 162] width 316 height 23
click at [273, 166] on input "Somewhat relatable" at bounding box center [261, 162] width 23 height 23
radio input "true"
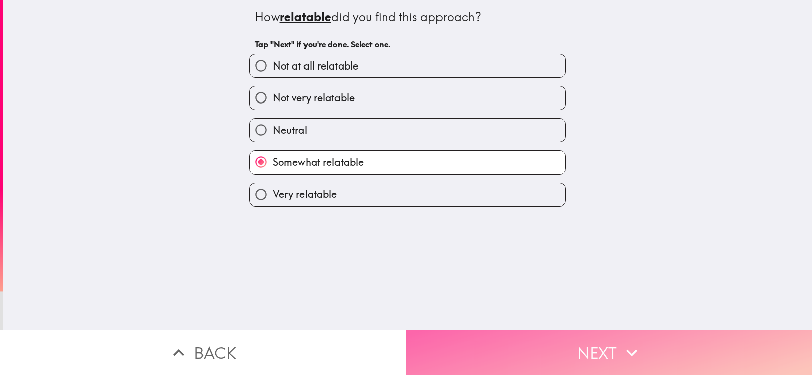
click at [468, 348] on button "Next" at bounding box center [609, 352] width 406 height 45
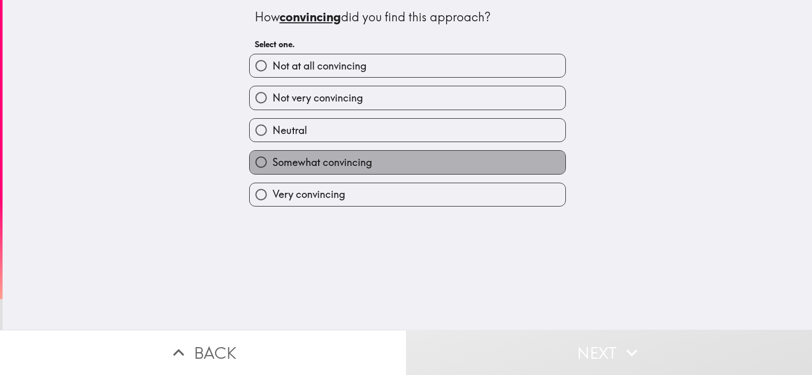
click at [395, 165] on label "Somewhat convincing" at bounding box center [408, 162] width 316 height 23
click at [273, 165] on input "Somewhat convincing" at bounding box center [261, 162] width 23 height 23
radio input "true"
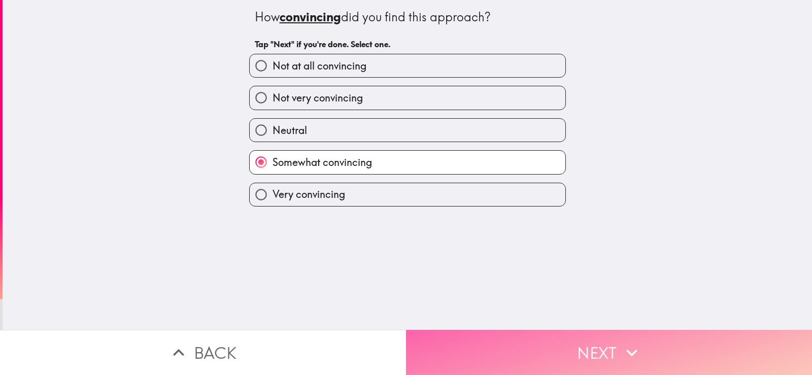
click at [505, 344] on button "Next" at bounding box center [609, 352] width 406 height 45
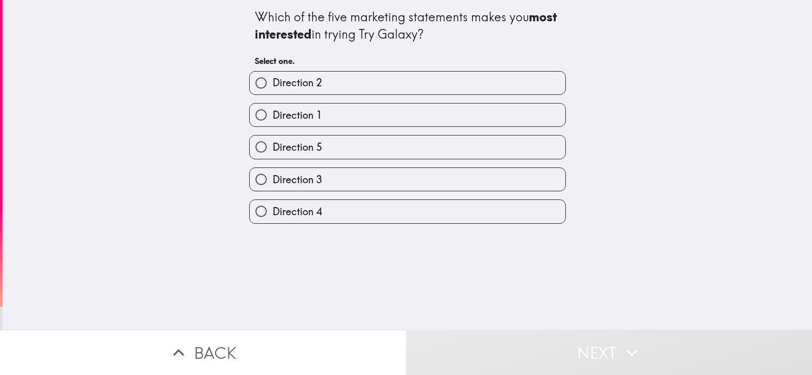
click at [359, 117] on label "Direction 1" at bounding box center [408, 115] width 316 height 23
click at [273, 117] on input "Direction 1" at bounding box center [261, 115] width 23 height 23
radio input "true"
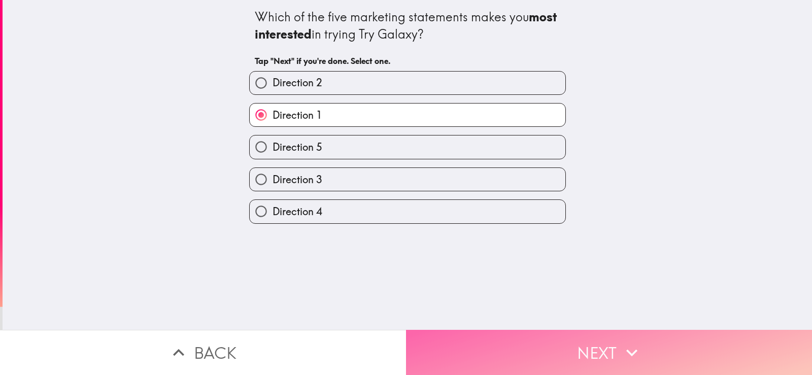
click at [516, 350] on button "Next" at bounding box center [609, 352] width 406 height 45
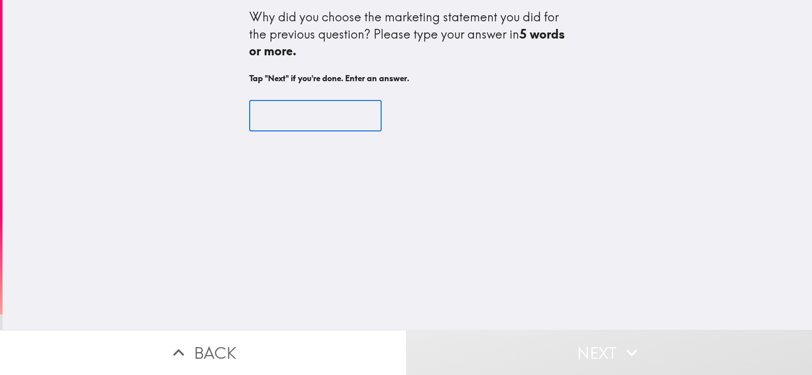
click at [310, 113] on input "text" at bounding box center [315, 115] width 132 height 31
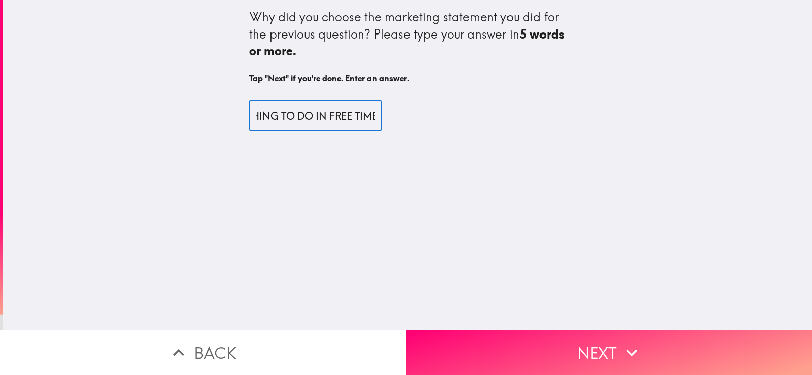
scroll to position [0, 97]
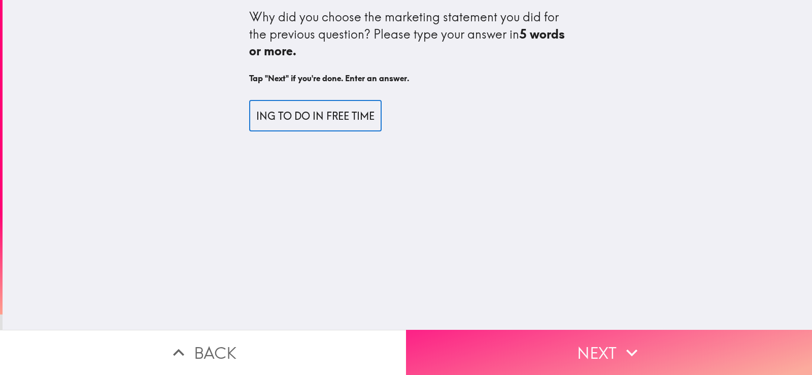
type input "I LIKE ITS SOMETHING TO DO IN FREE TIME"
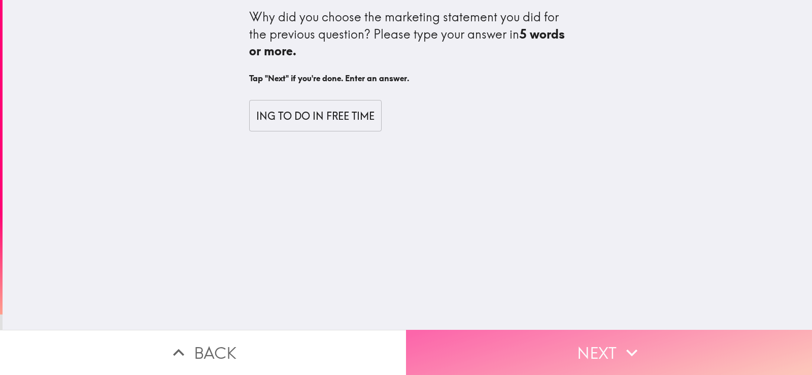
scroll to position [0, 0]
click at [472, 347] on button "Next" at bounding box center [609, 352] width 406 height 45
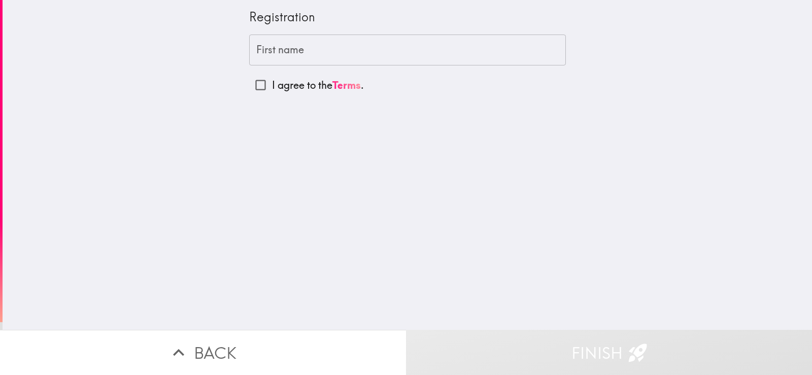
click at [273, 46] on input "First name" at bounding box center [407, 50] width 317 height 31
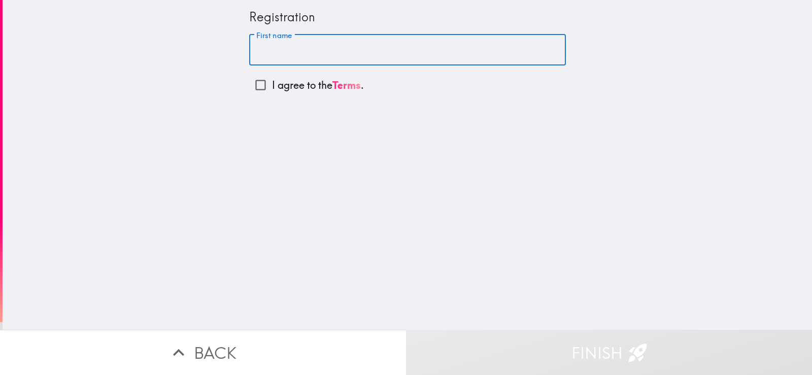
type input "[PERSON_NAME]"
click at [293, 81] on p "I agree to the Terms ." at bounding box center [318, 85] width 92 height 14
click at [272, 81] on input "I agree to the Terms ." at bounding box center [260, 85] width 23 height 23
checkbox input "true"
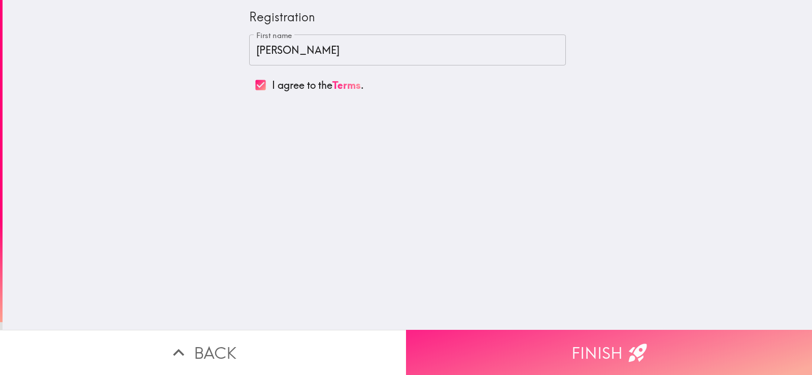
click at [511, 356] on button "Finish" at bounding box center [609, 352] width 406 height 45
